Goal: Task Accomplishment & Management: Manage account settings

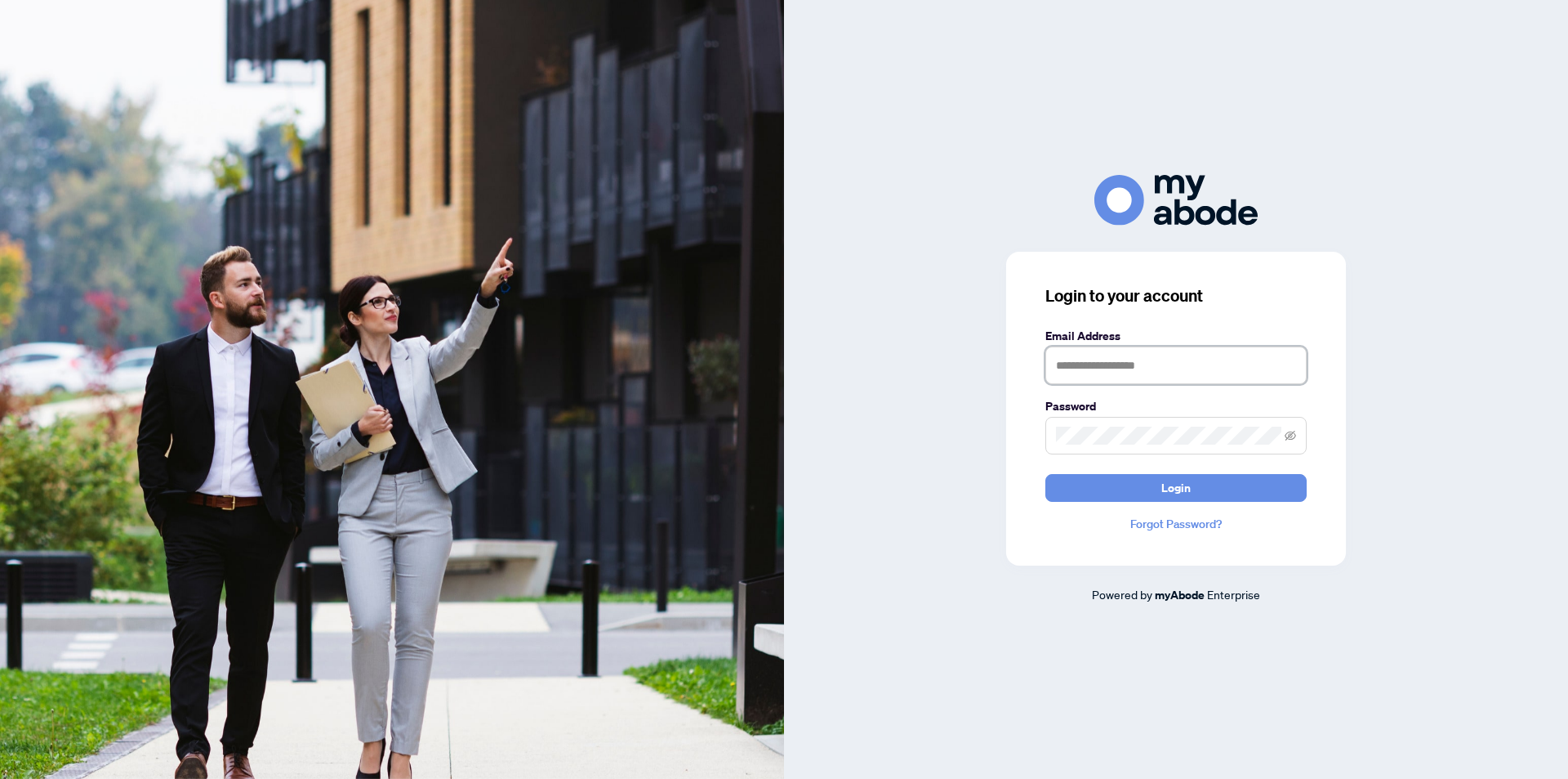
type input "**********"
click at [1201, 498] on button "Login" at bounding box center [1176, 487] width 261 height 27
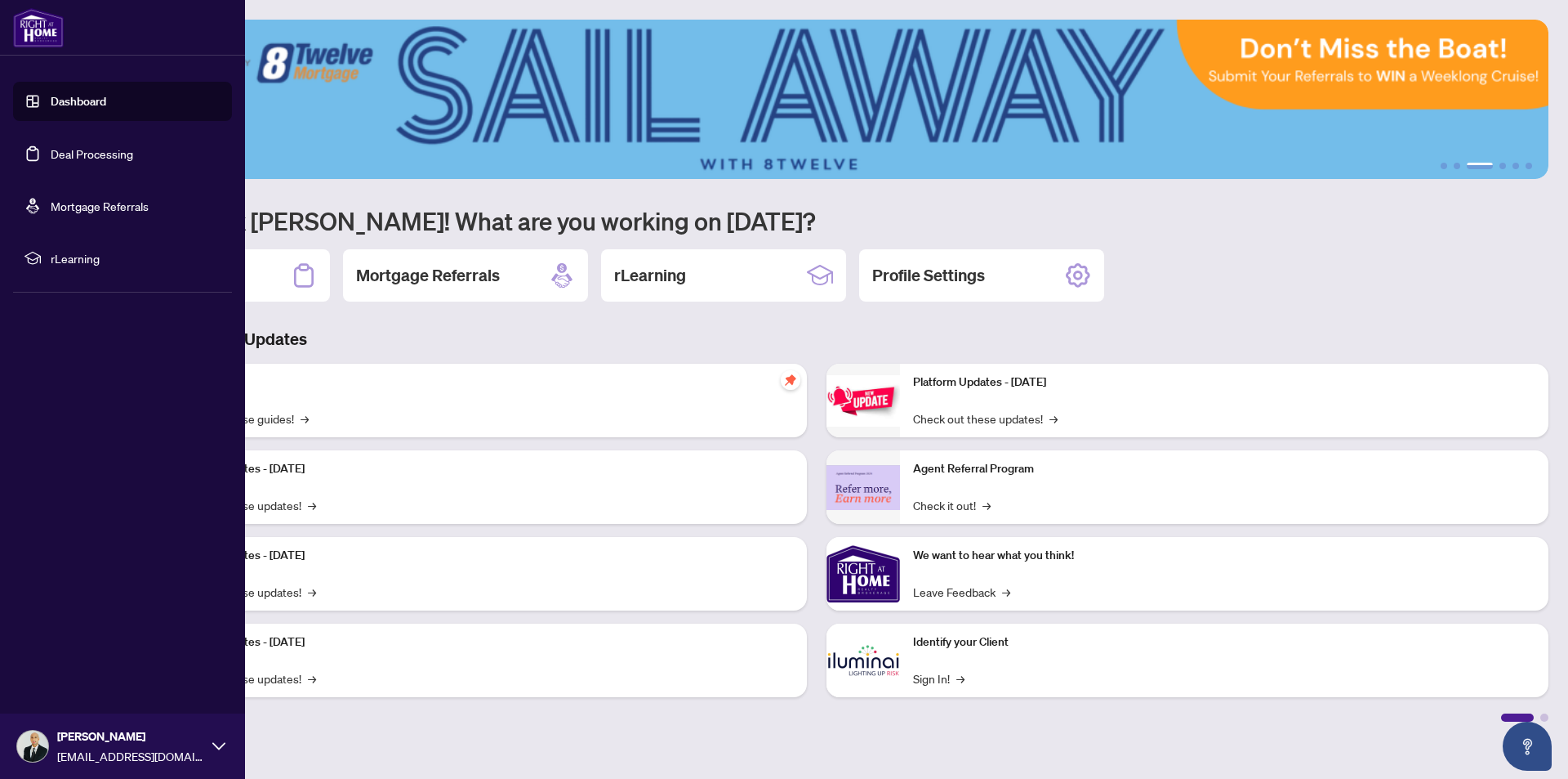
click at [101, 147] on link "Deal Processing" at bounding box center [92, 154] width 83 height 15
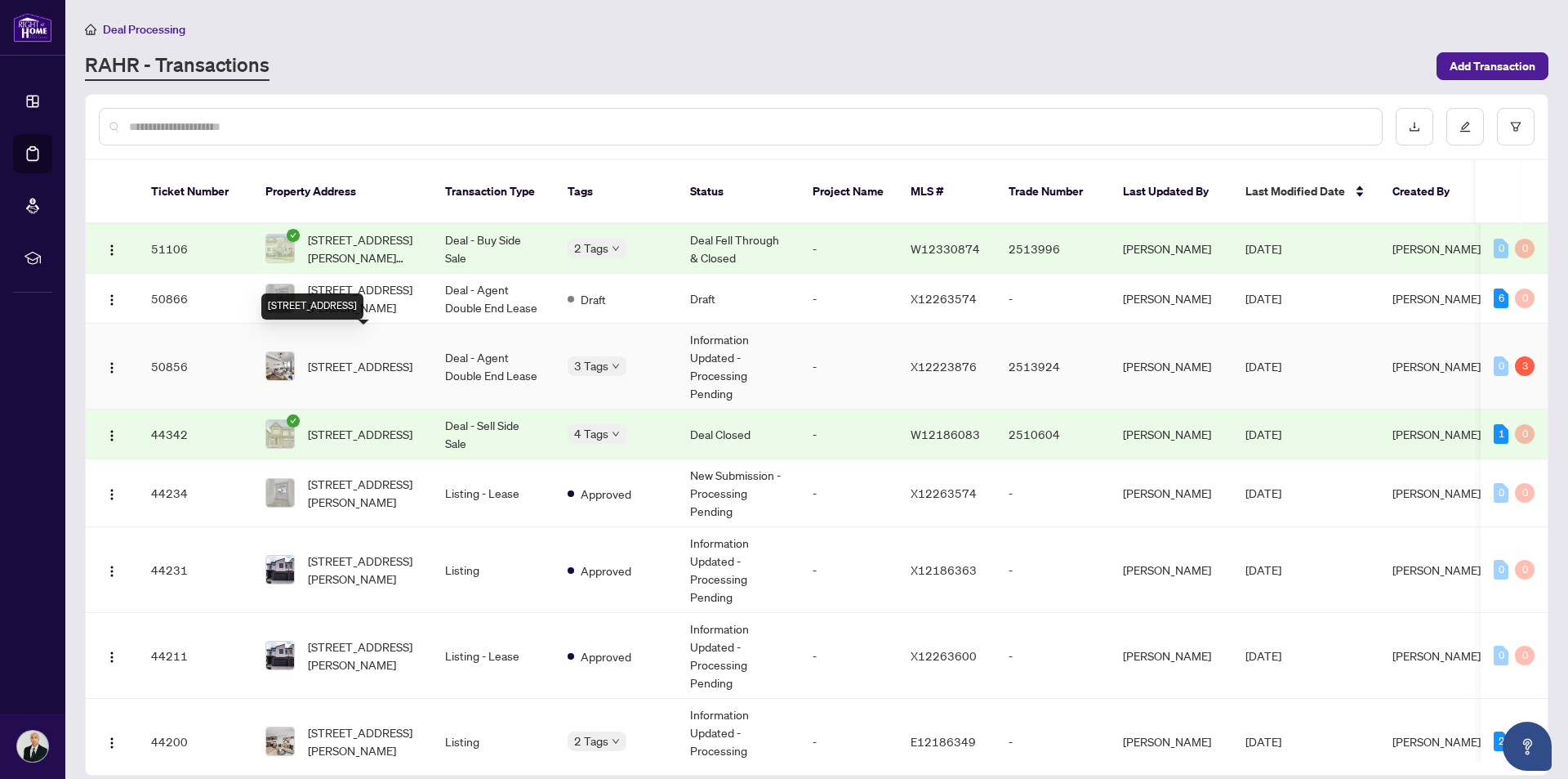
click at [389, 357] on span "[STREET_ADDRESS]" at bounding box center [360, 366] width 105 height 18
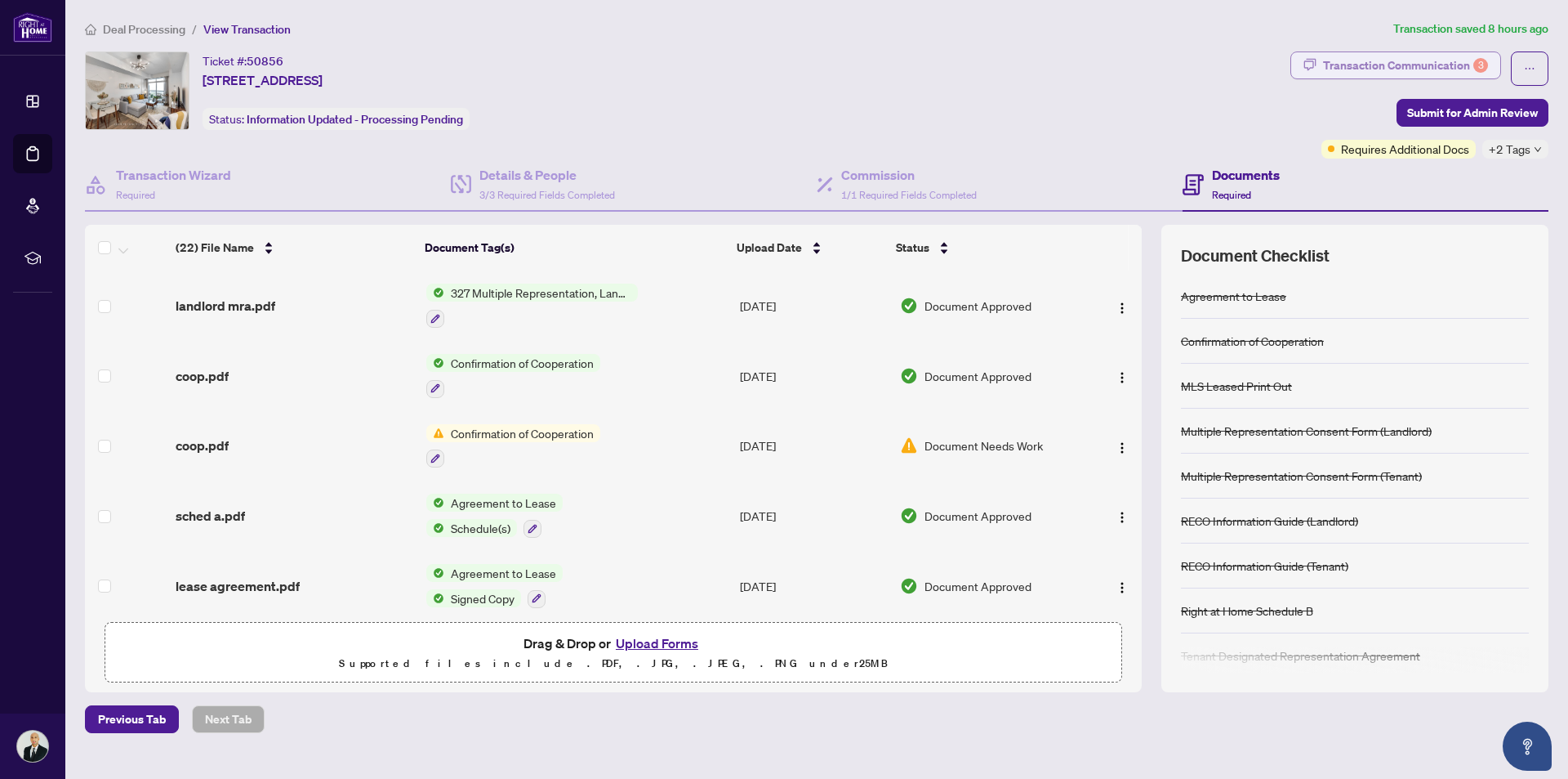
click at [1352, 56] on div "Transaction Communication 3" at bounding box center [1405, 65] width 165 height 26
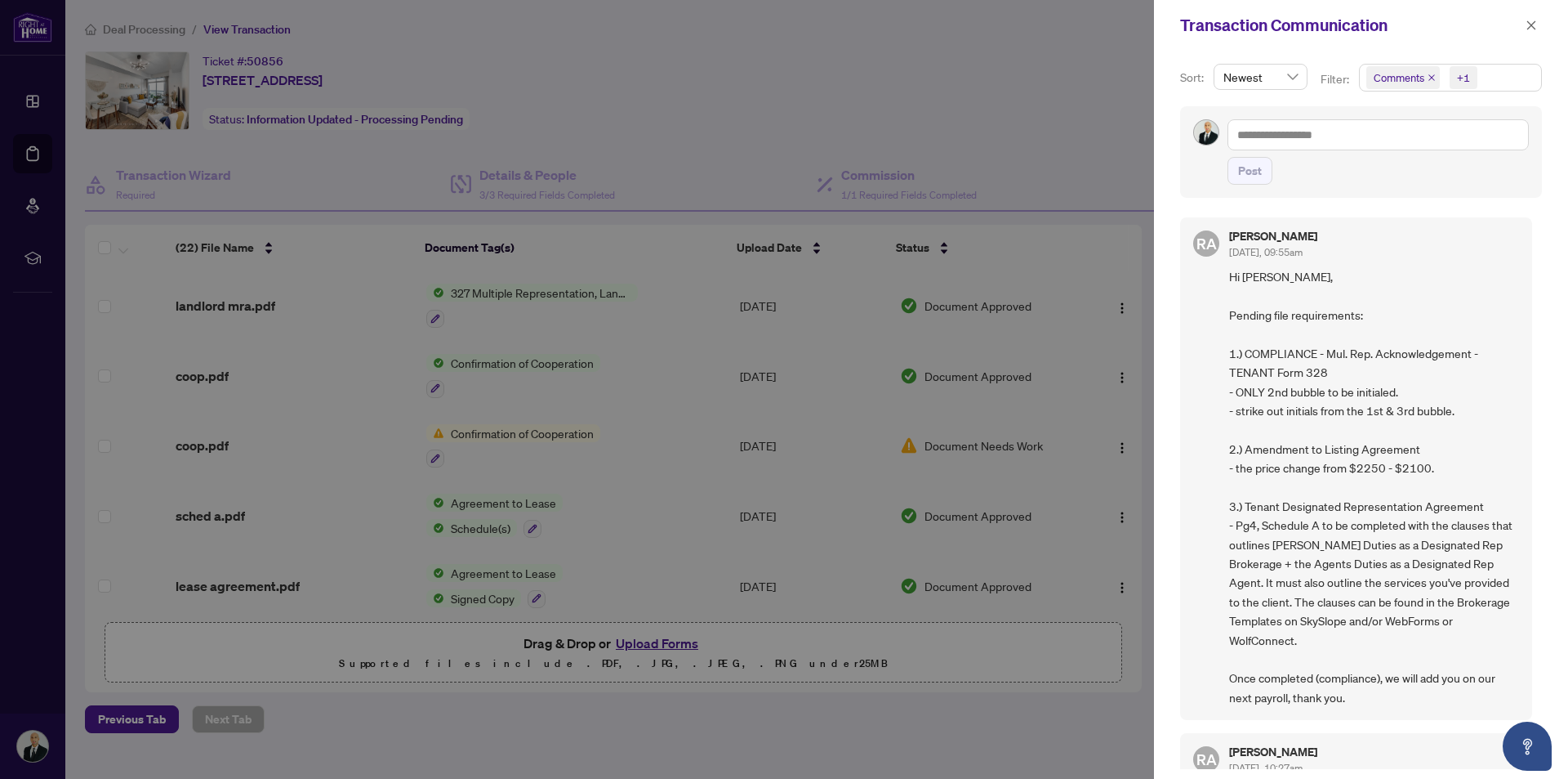
click at [507, 303] on div at bounding box center [784, 389] width 1568 height 779
click at [518, 293] on div at bounding box center [784, 389] width 1568 height 779
click at [838, 330] on div at bounding box center [784, 389] width 1568 height 779
click at [1530, 27] on icon "close" at bounding box center [1532, 25] width 9 height 9
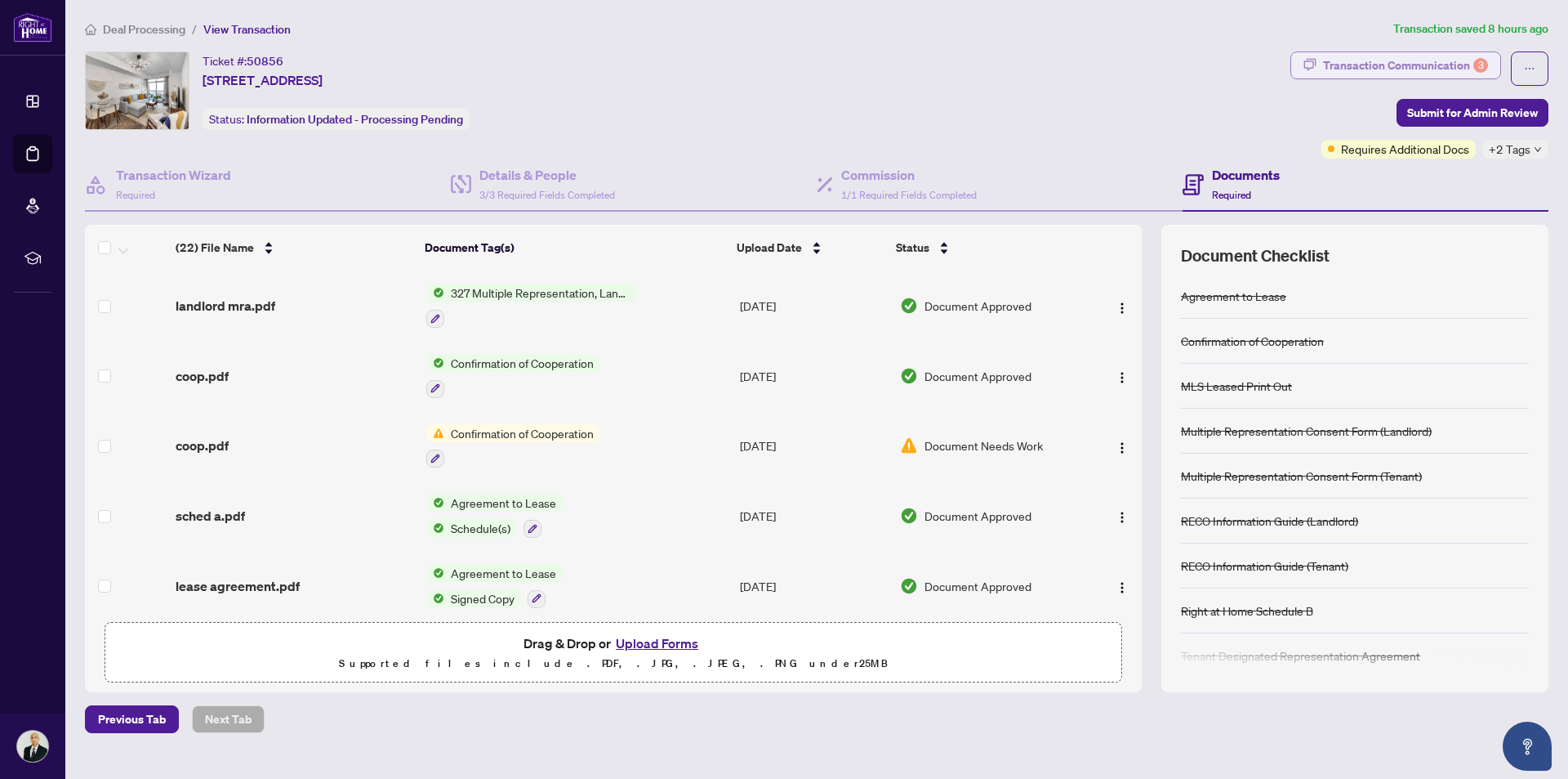
click at [1421, 56] on div "Transaction Communication 3" at bounding box center [1405, 65] width 165 height 26
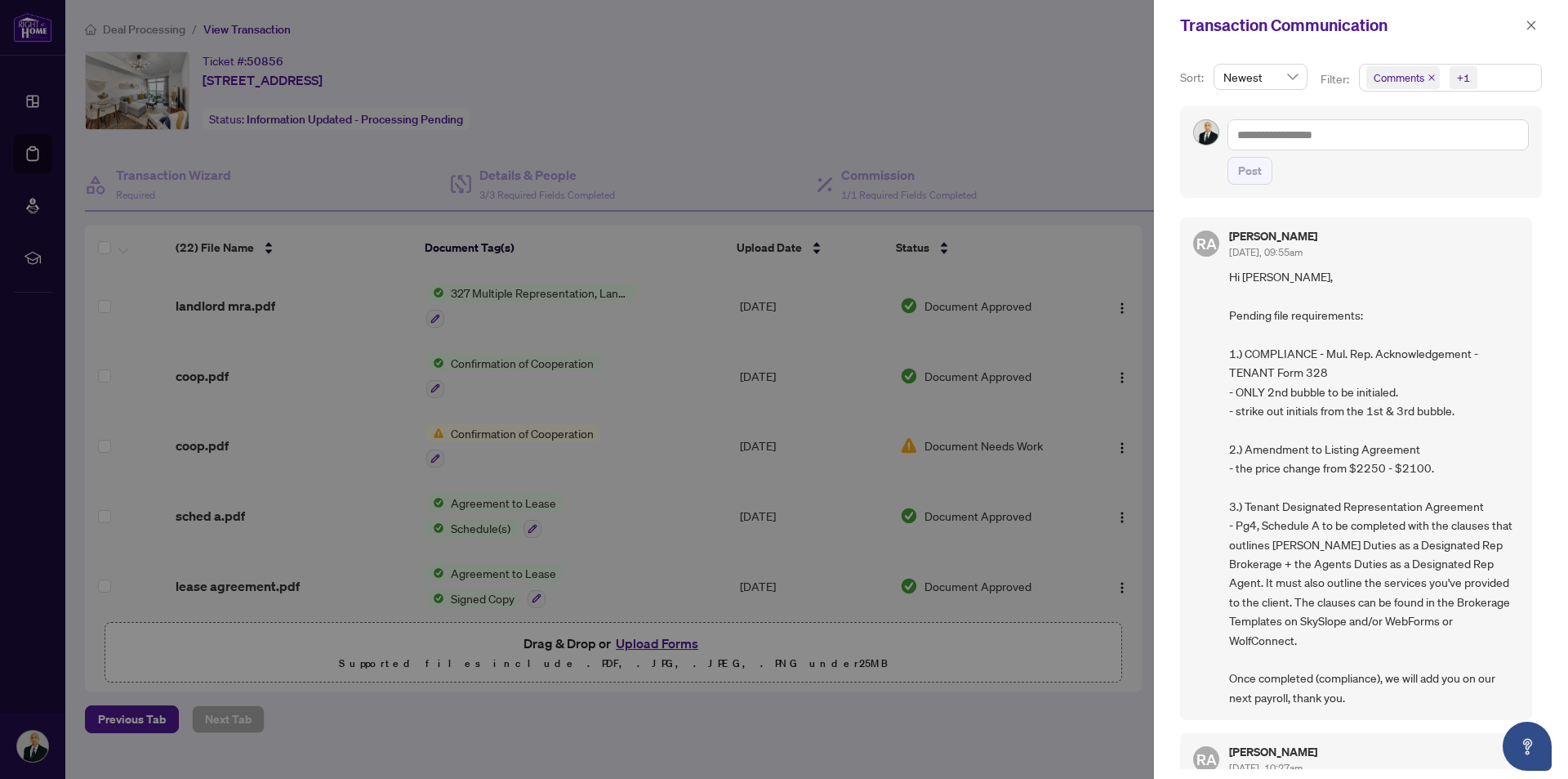
click at [859, 489] on div at bounding box center [784, 389] width 1568 height 779
drag, startPoint x: 859, startPoint y: 489, endPoint x: 899, endPoint y: 479, distance: 41.2
click at [860, 488] on div at bounding box center [784, 389] width 1568 height 779
click at [1533, 29] on icon "close" at bounding box center [1532, 26] width 12 height 12
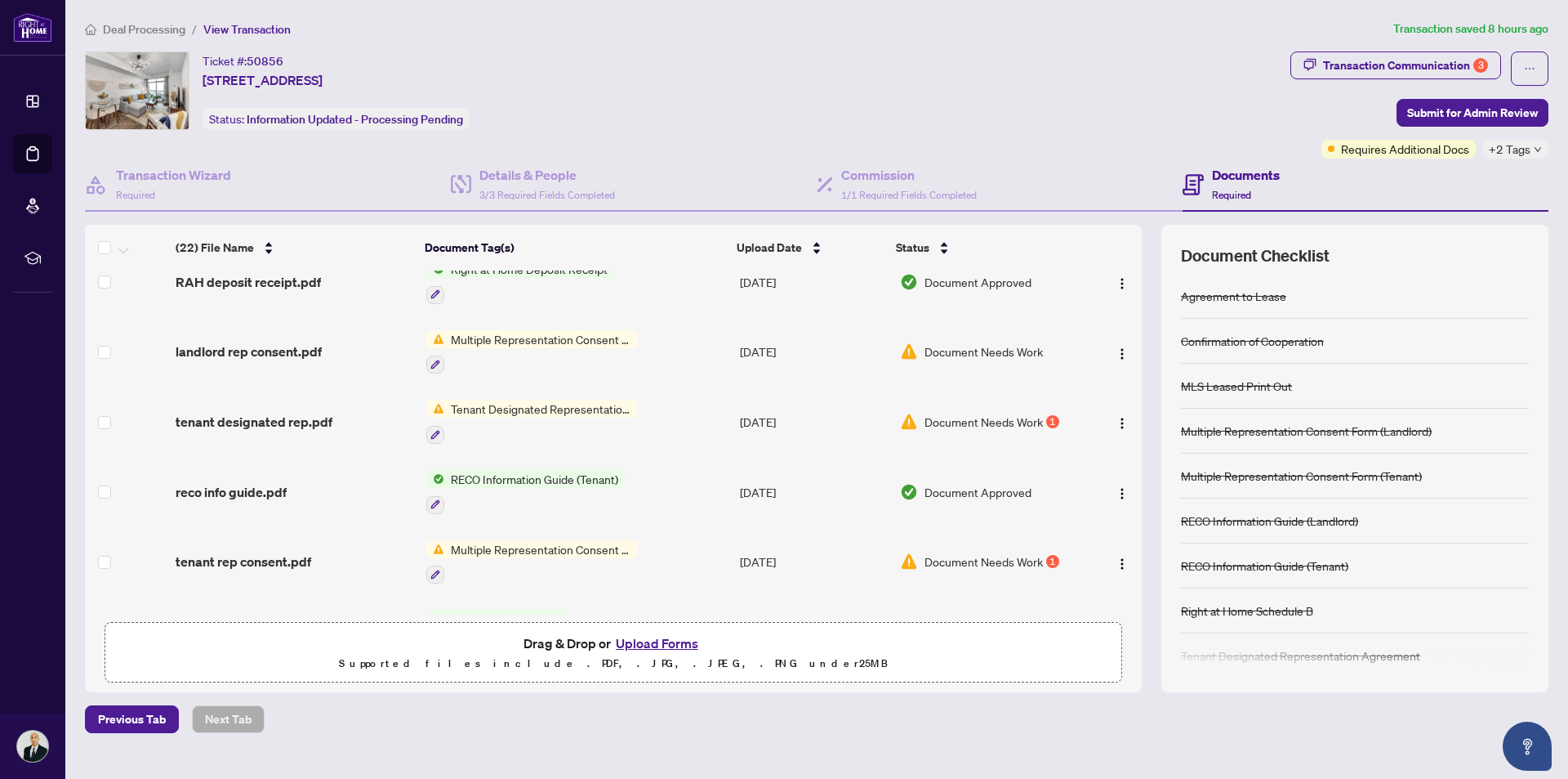
scroll to position [735, 0]
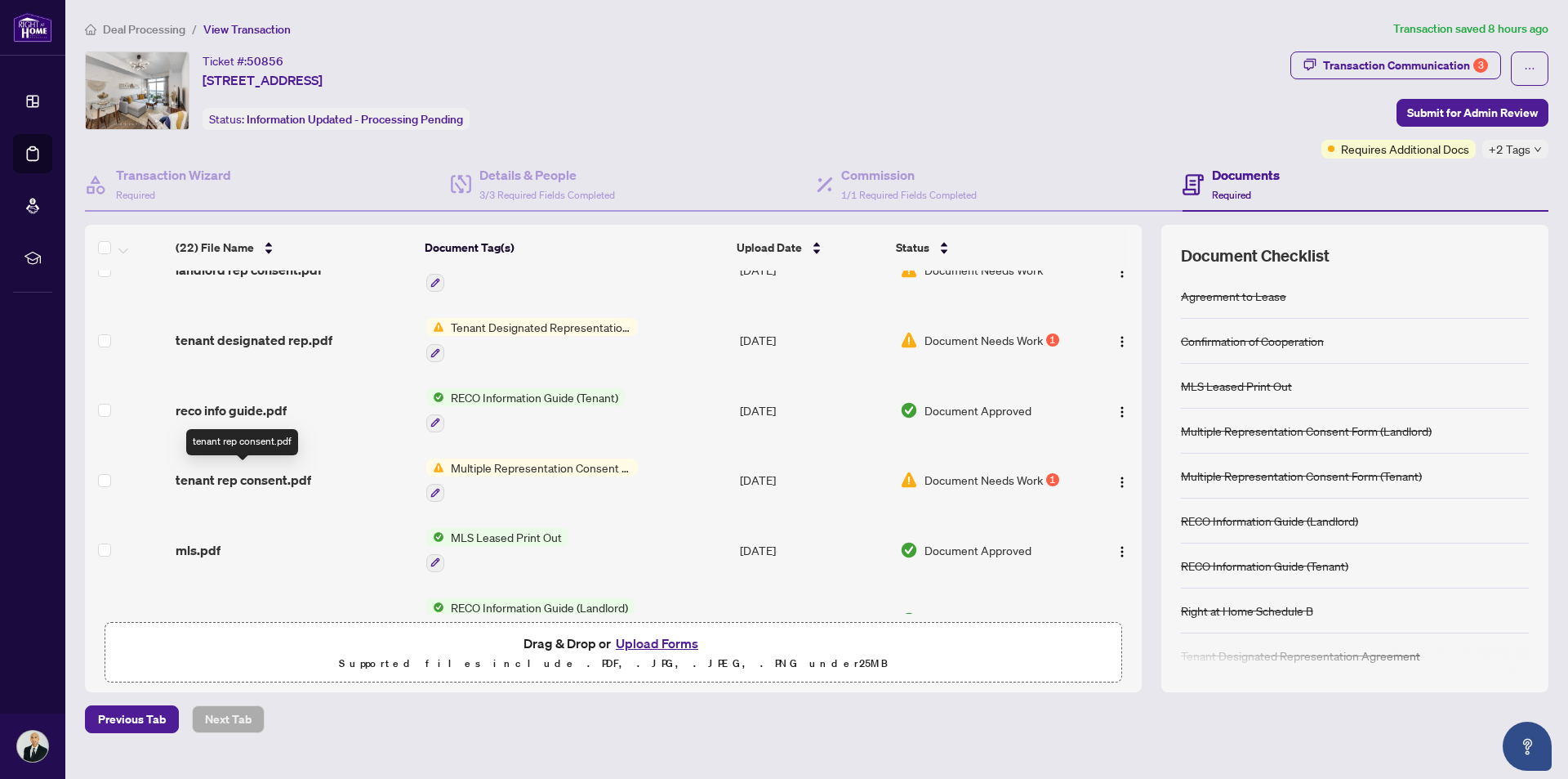
click at [280, 478] on span "tenant rep consent.pdf" at bounding box center [243, 480] width 136 height 20
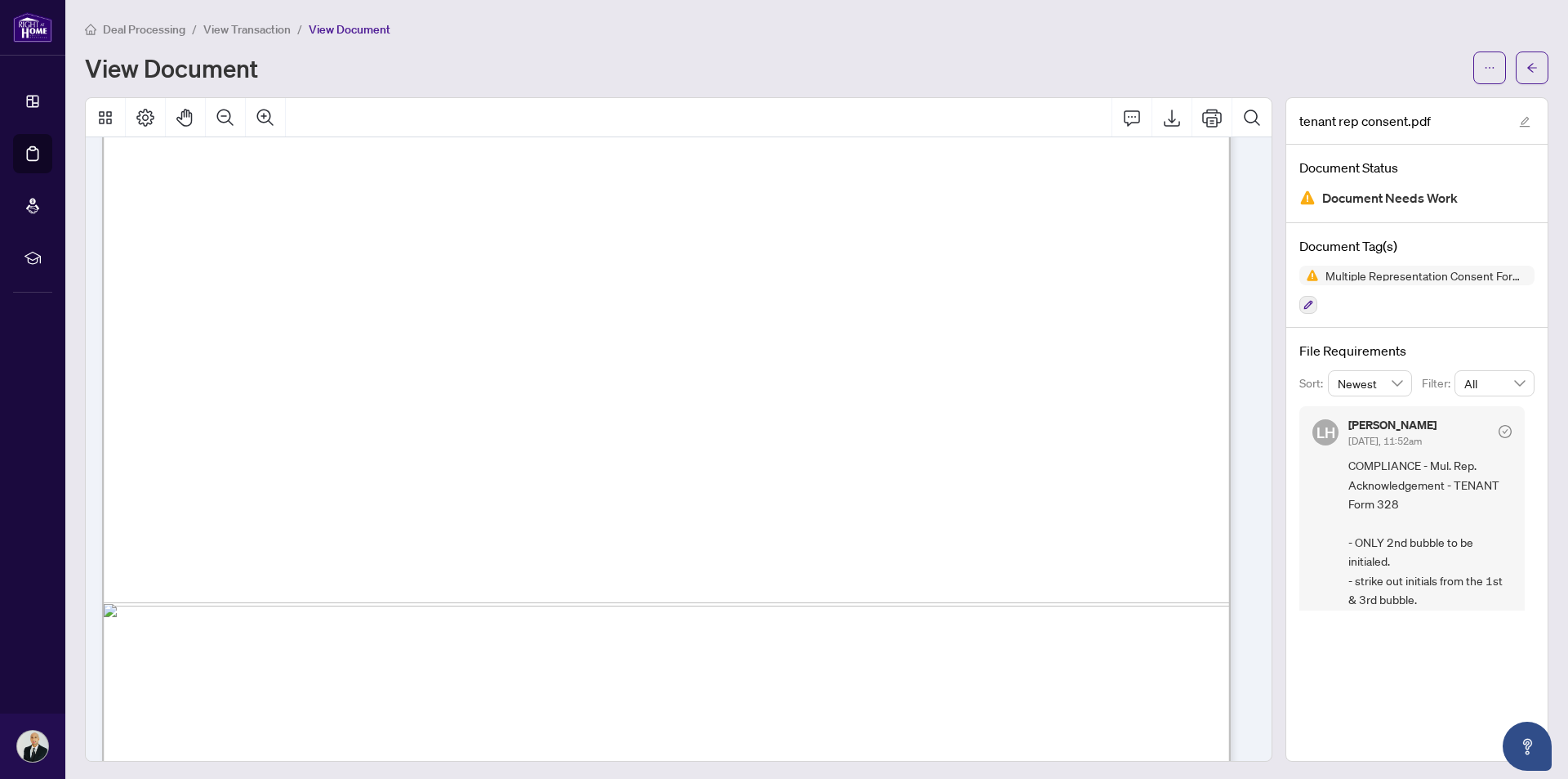
scroll to position [817, 0]
click at [1165, 120] on icon "Export" at bounding box center [1172, 118] width 20 height 20
click at [1037, 39] on div "Deal Processing / View Transaction / View Document View Document" at bounding box center [816, 52] width 1463 height 65
click at [1484, 62] on icon "ellipsis" at bounding box center [1490, 67] width 12 height 12
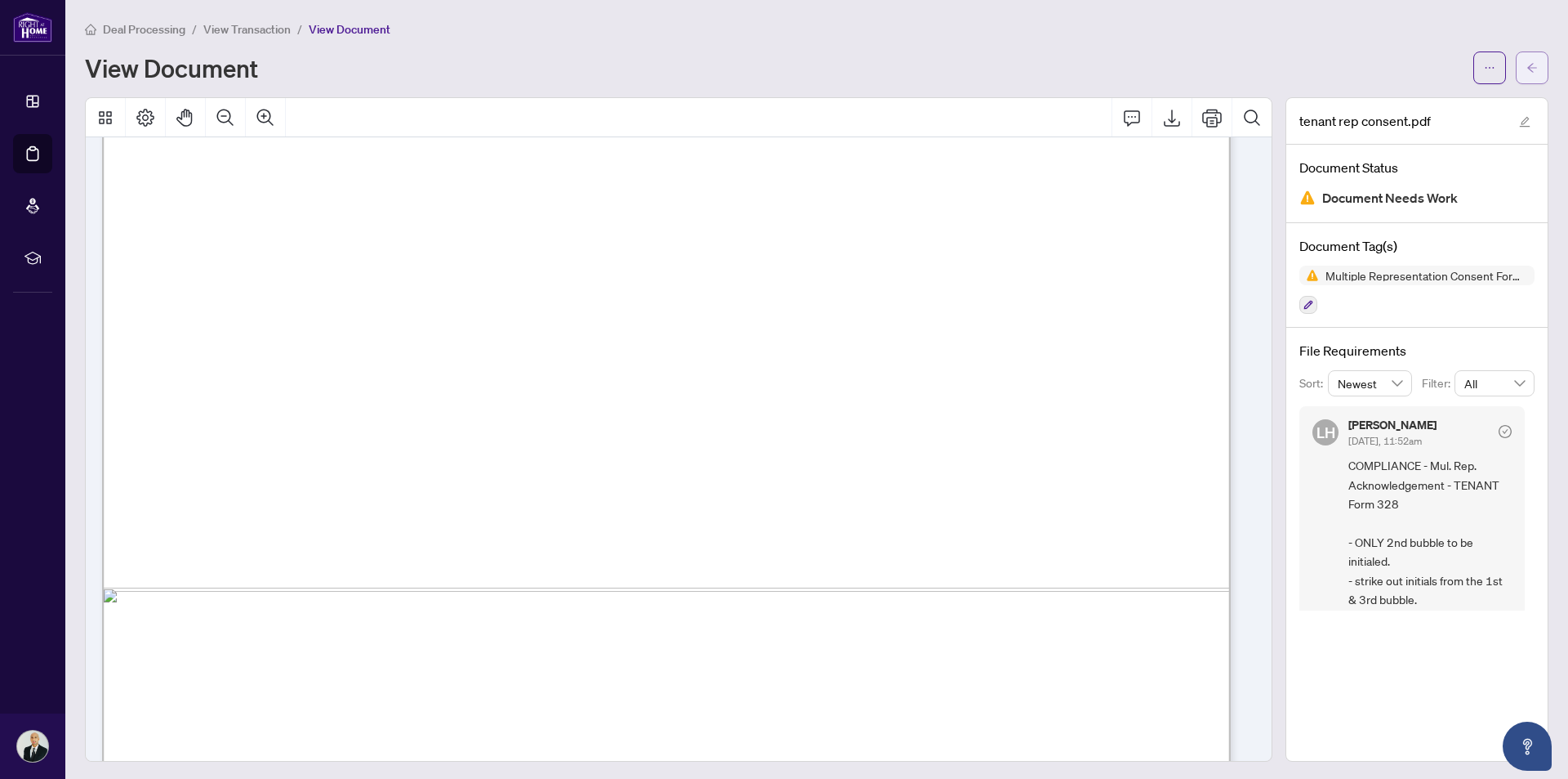
click at [1527, 65] on icon "arrow-left" at bounding box center [1532, 67] width 12 height 12
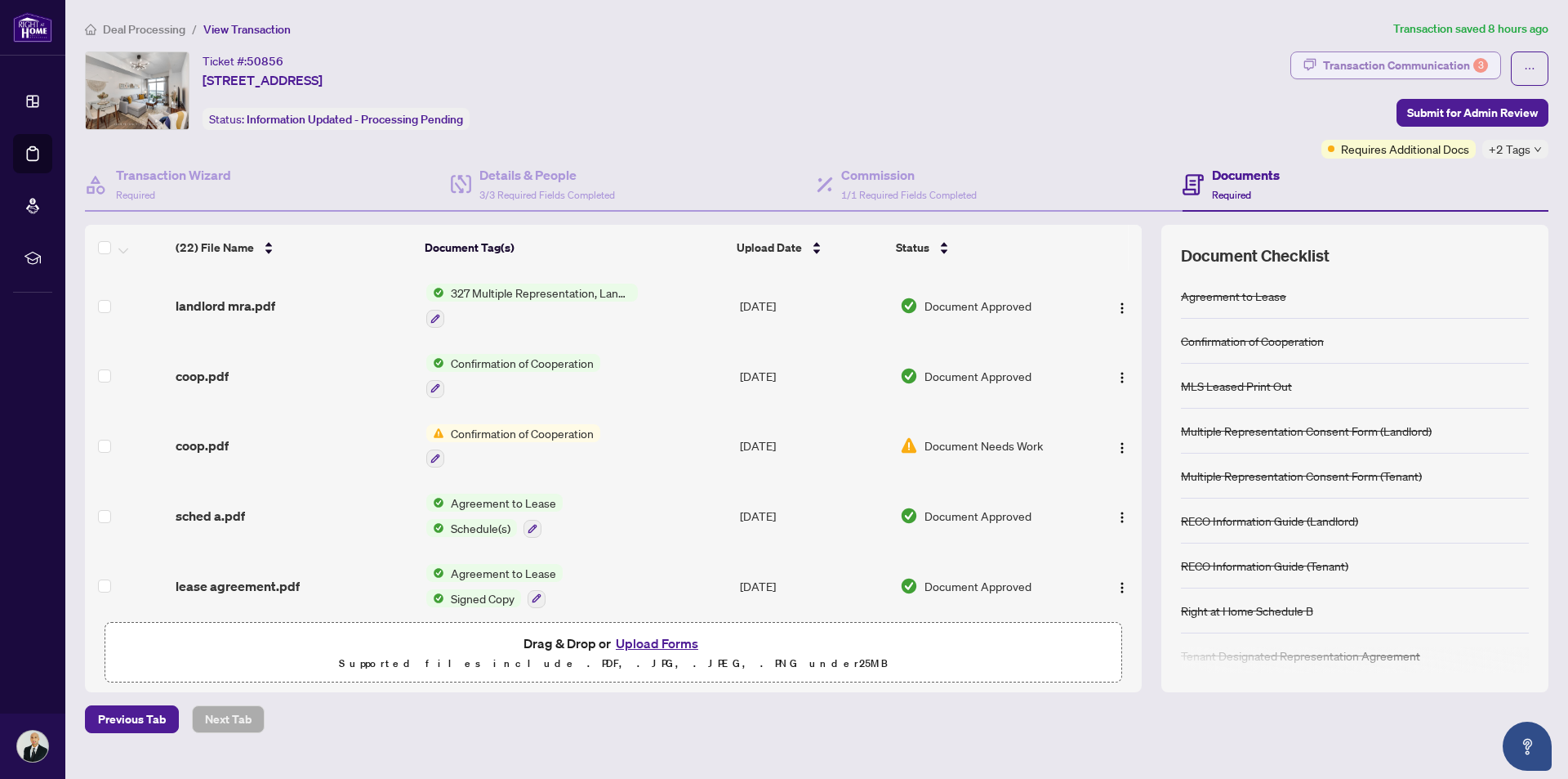
click at [1390, 63] on div "Transaction Communication 3" at bounding box center [1405, 65] width 165 height 26
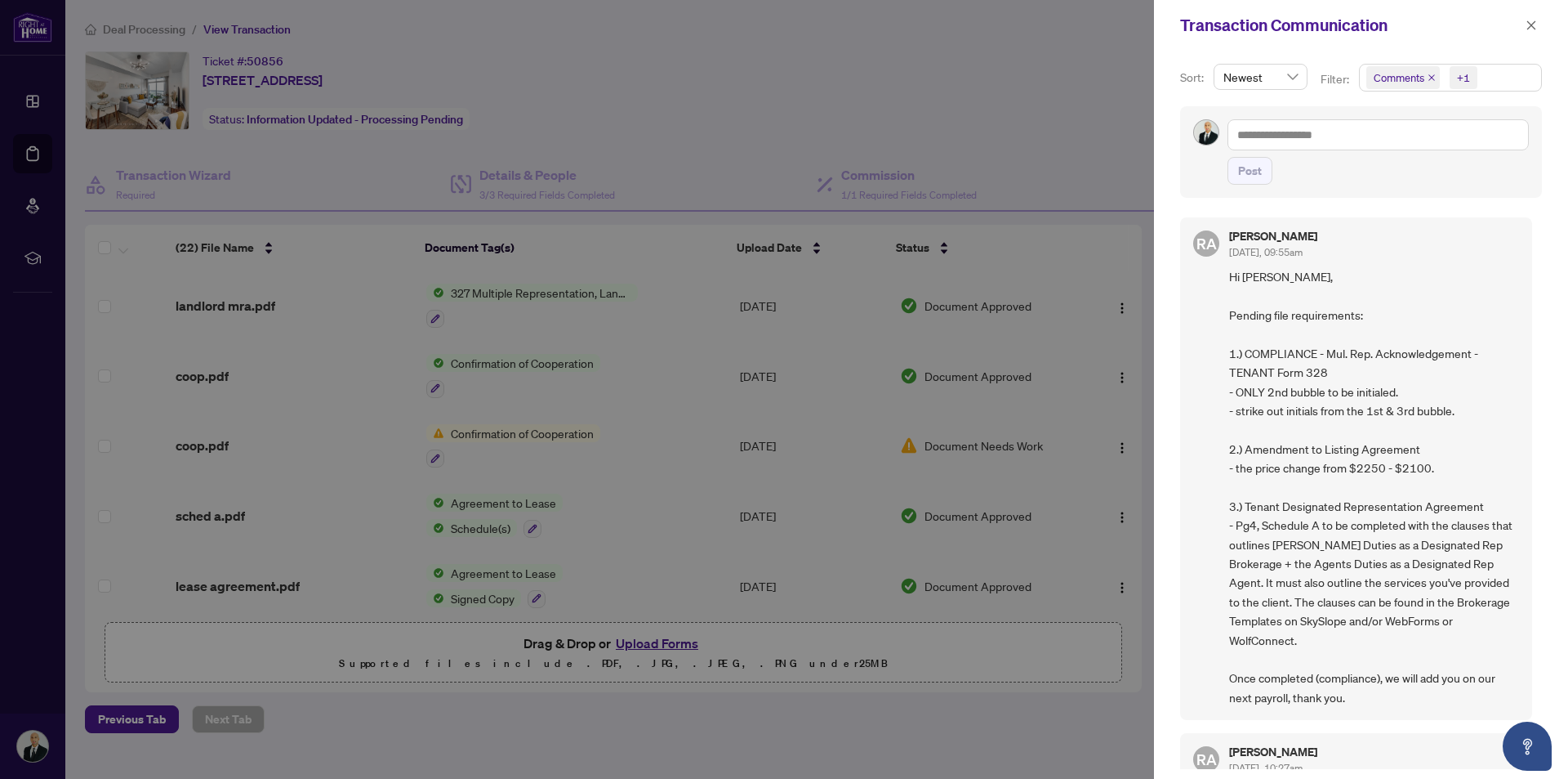
click at [884, 75] on div at bounding box center [784, 389] width 1568 height 779
click at [1043, 116] on div at bounding box center [784, 389] width 1568 height 779
click at [832, 715] on div at bounding box center [784, 389] width 1568 height 779
click at [1528, 25] on icon "close" at bounding box center [1532, 26] width 12 height 12
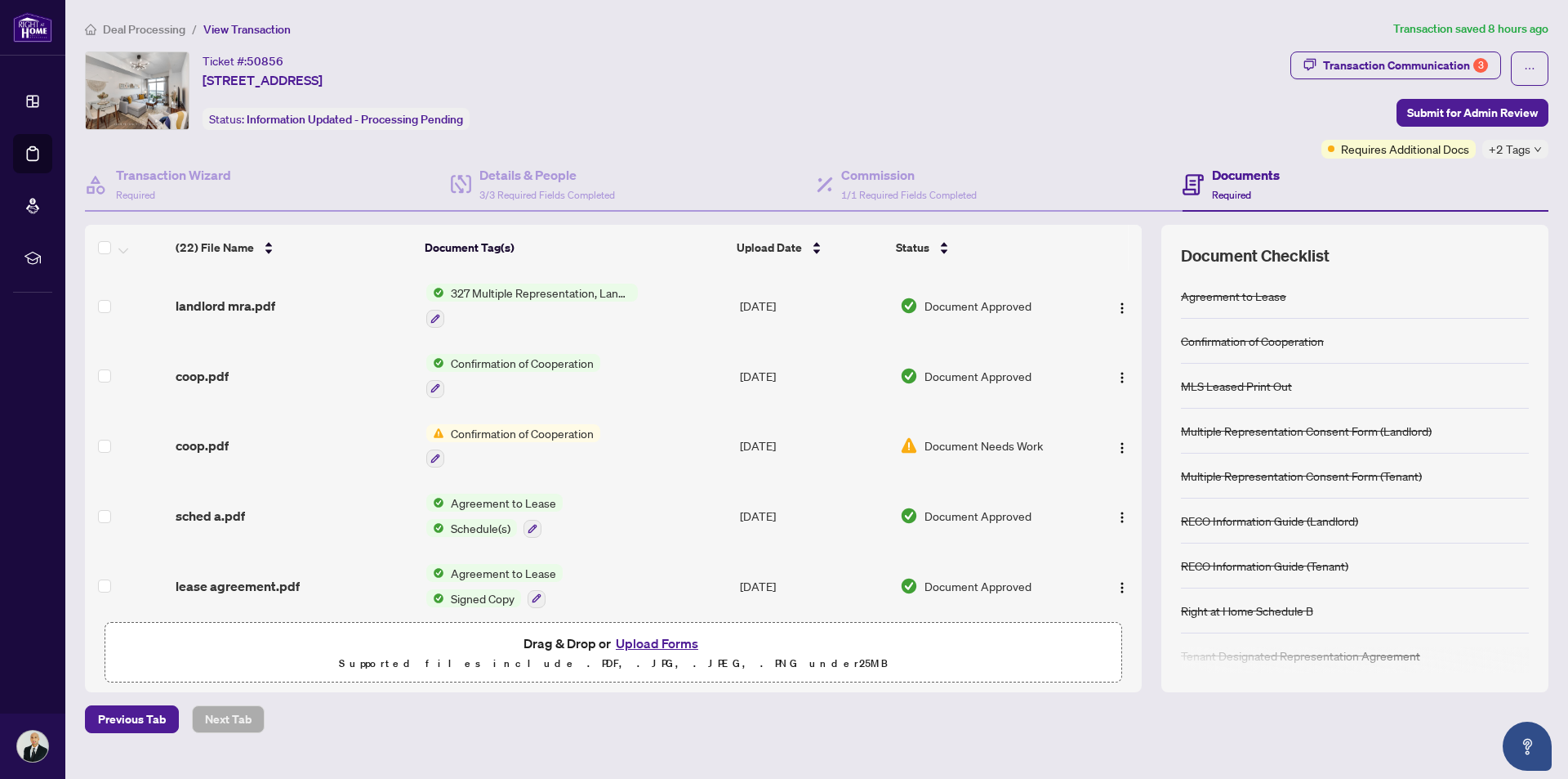
click at [632, 640] on button "Upload Forms" at bounding box center [657, 642] width 92 height 21
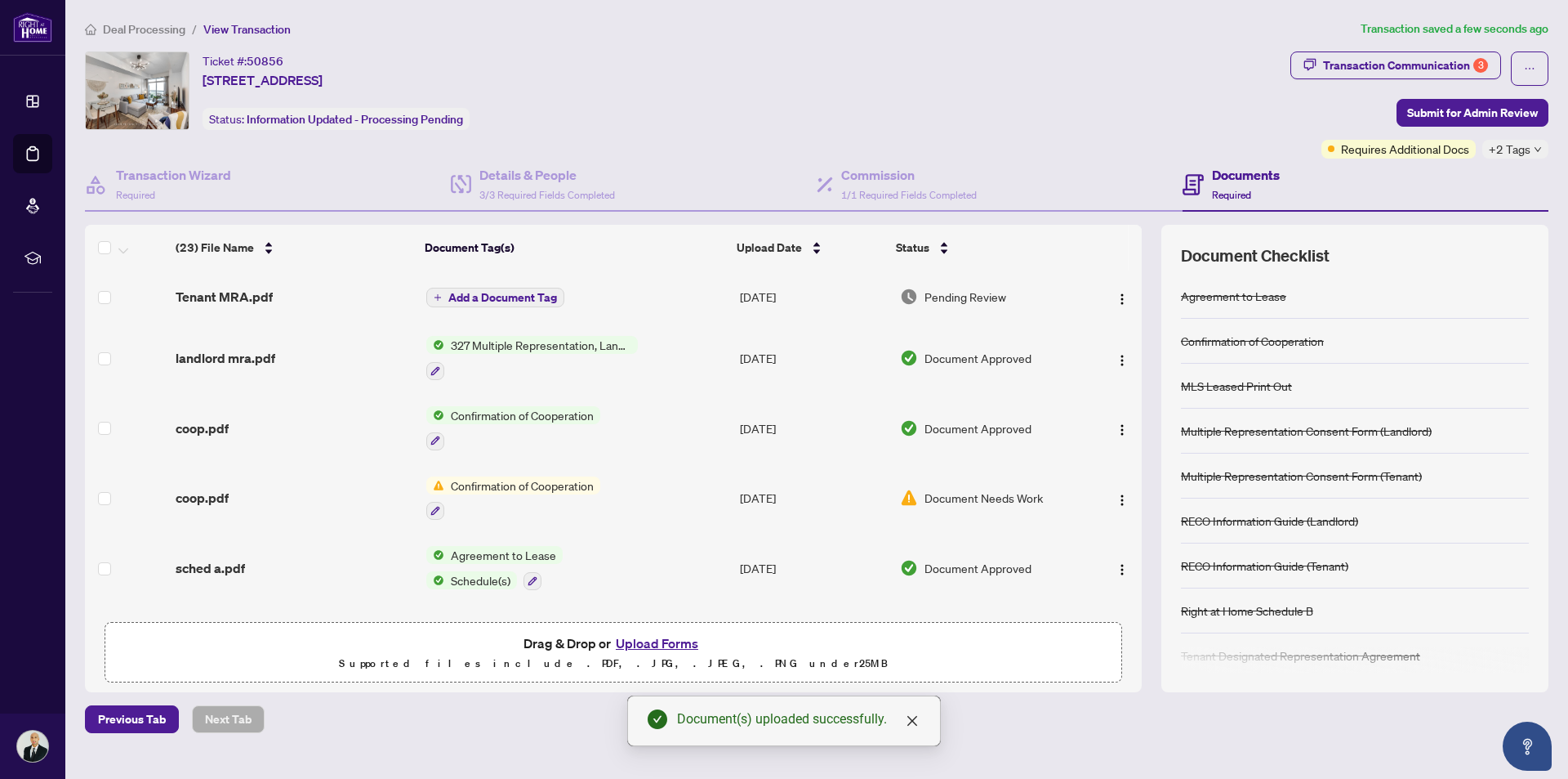
click at [662, 645] on button "Upload Forms" at bounding box center [657, 642] width 92 height 21
